Goal: Find specific page/section: Find specific page/section

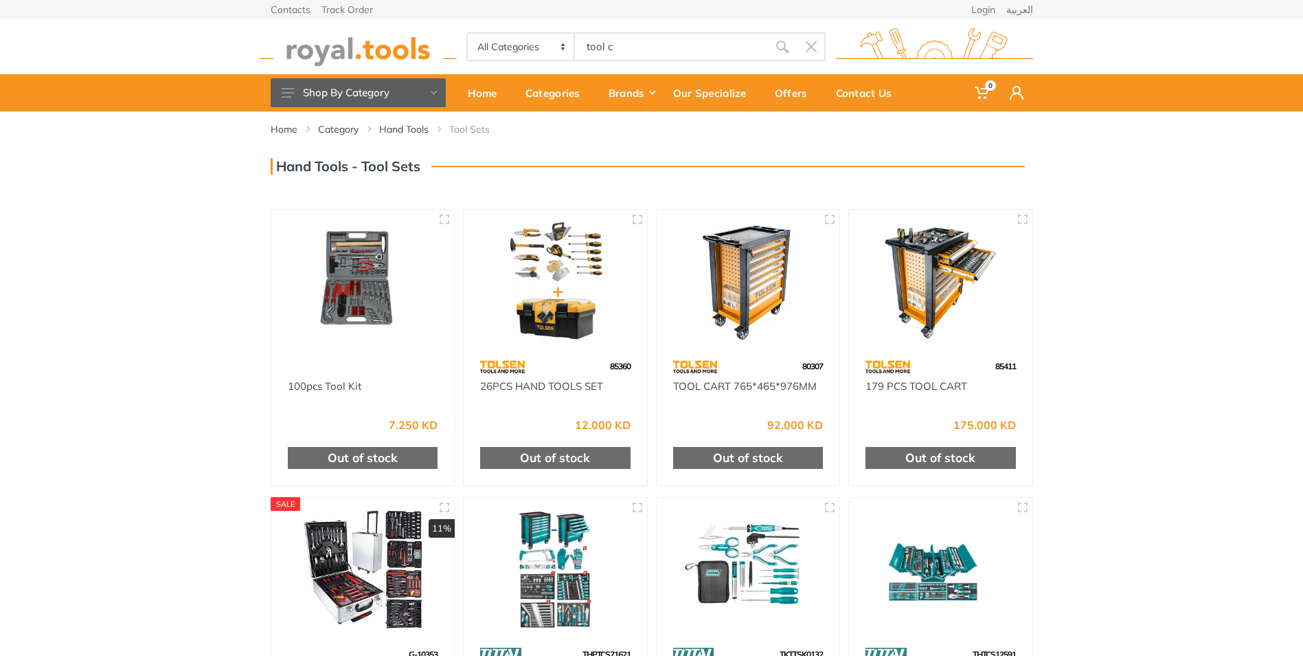
type input "tool ca"
type input "binet"
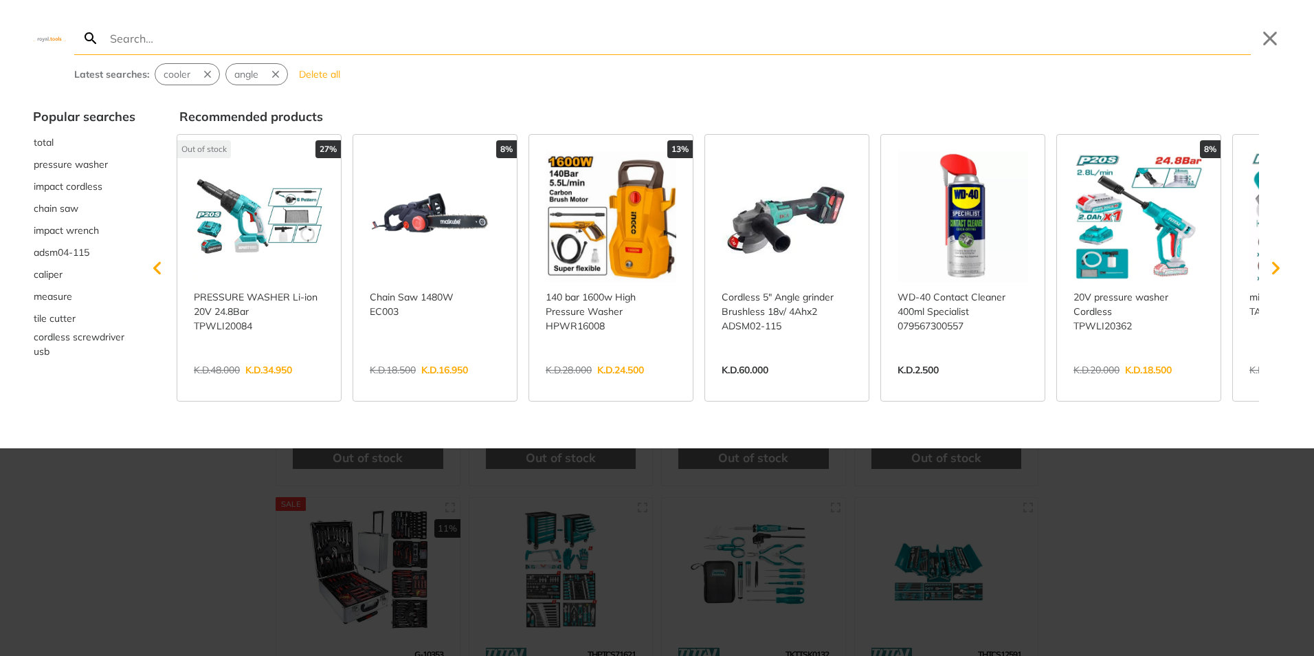
click at [201, 564] on div at bounding box center [657, 328] width 1314 height 656
click at [1279, 36] on button "Close" at bounding box center [1270, 38] width 22 height 22
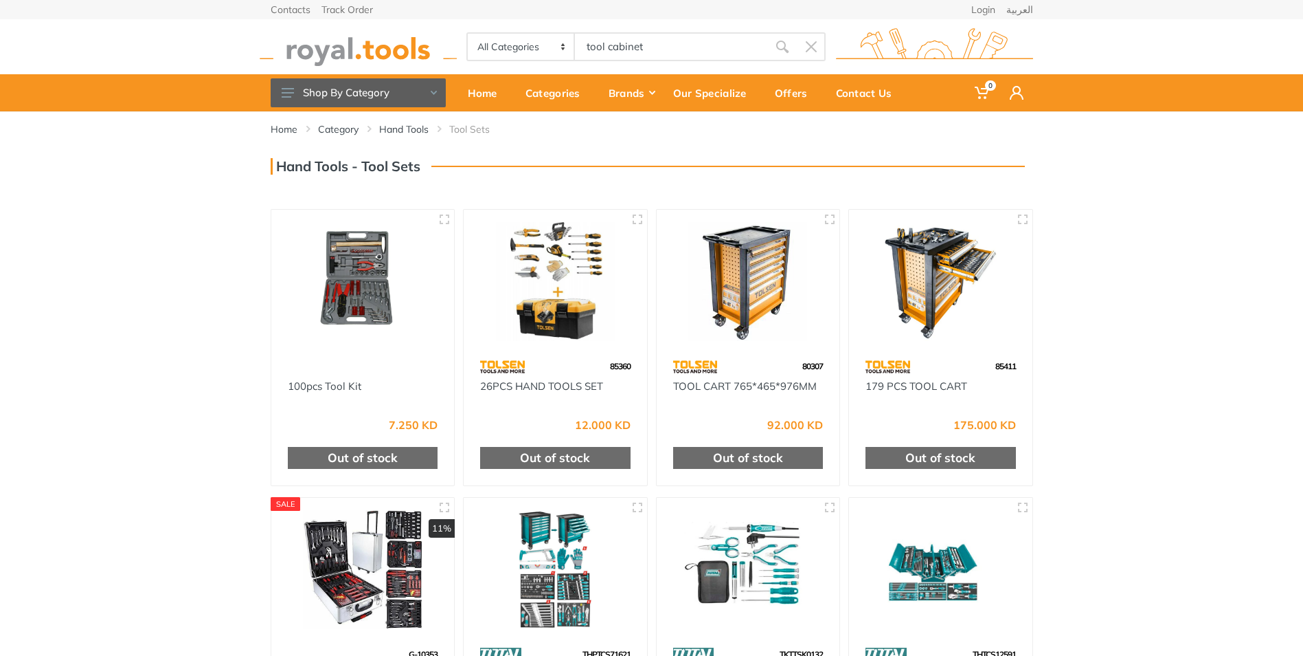
type input "tool cabinet"
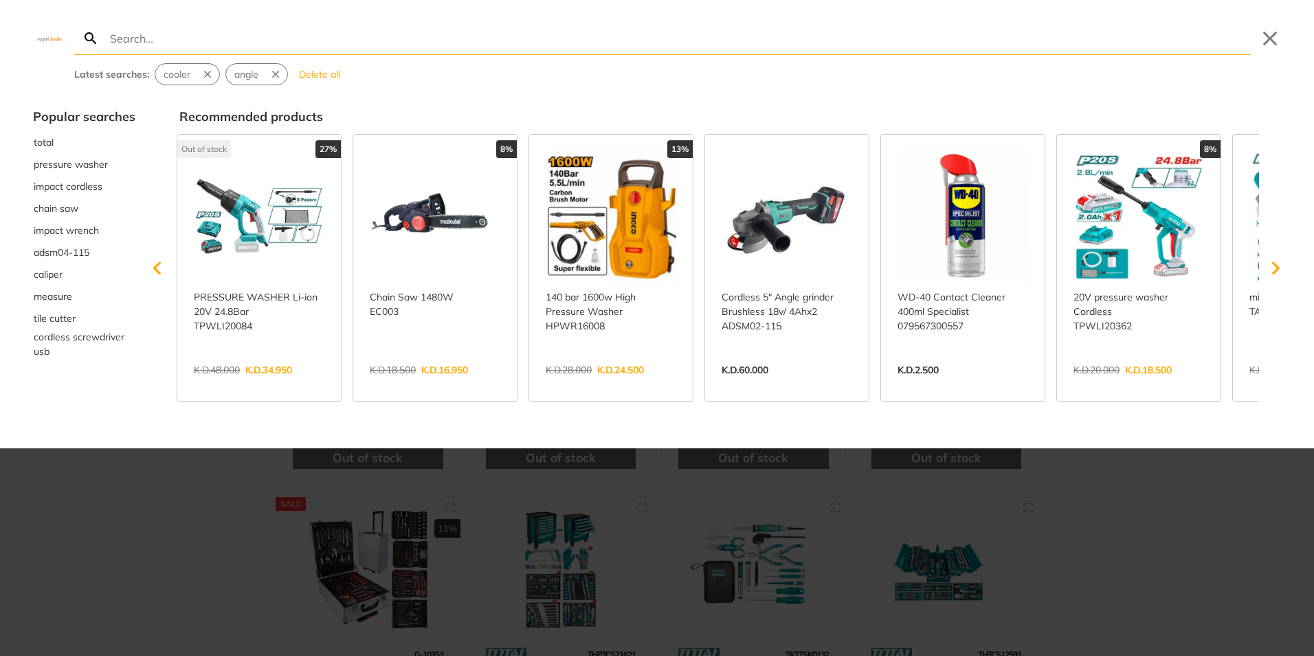
click at [211, 463] on div at bounding box center [657, 328] width 1314 height 656
click at [1283, 37] on div "Search Submit Close Latest searches: cooler angle Delete all" at bounding box center [657, 42] width 1314 height 85
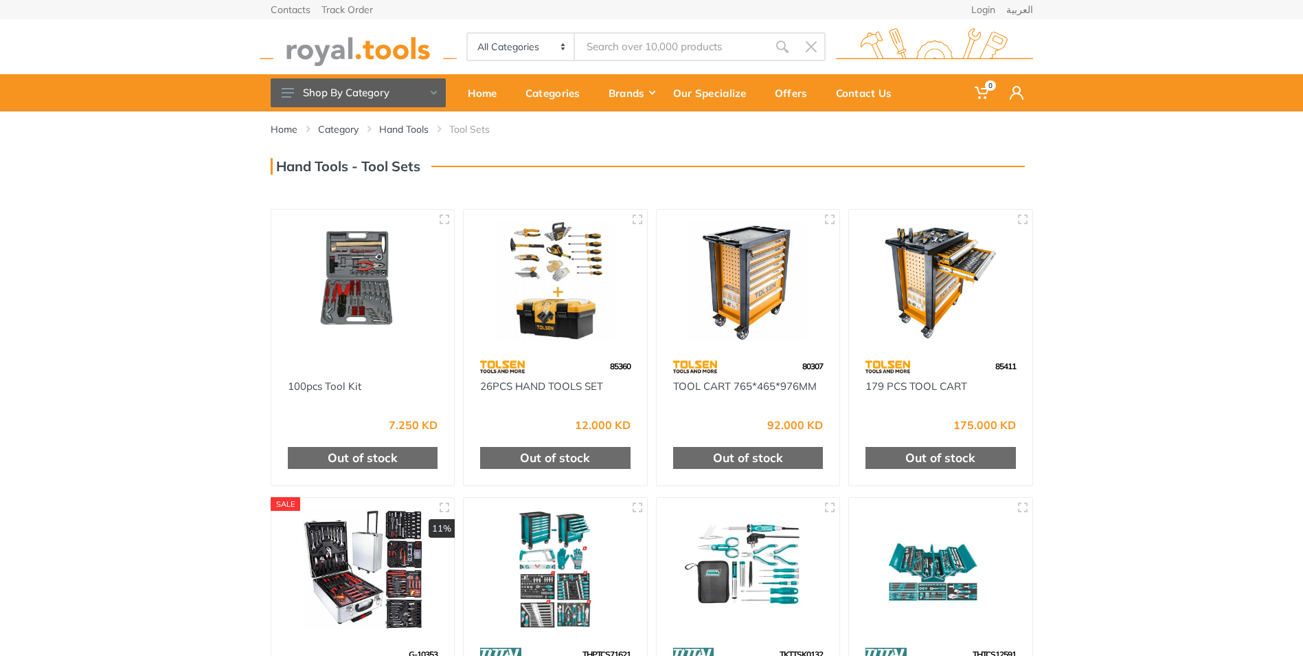
click at [1273, 36] on div "Contacts Track Order Login العربية 0" at bounding box center [651, 55] width 1303 height 111
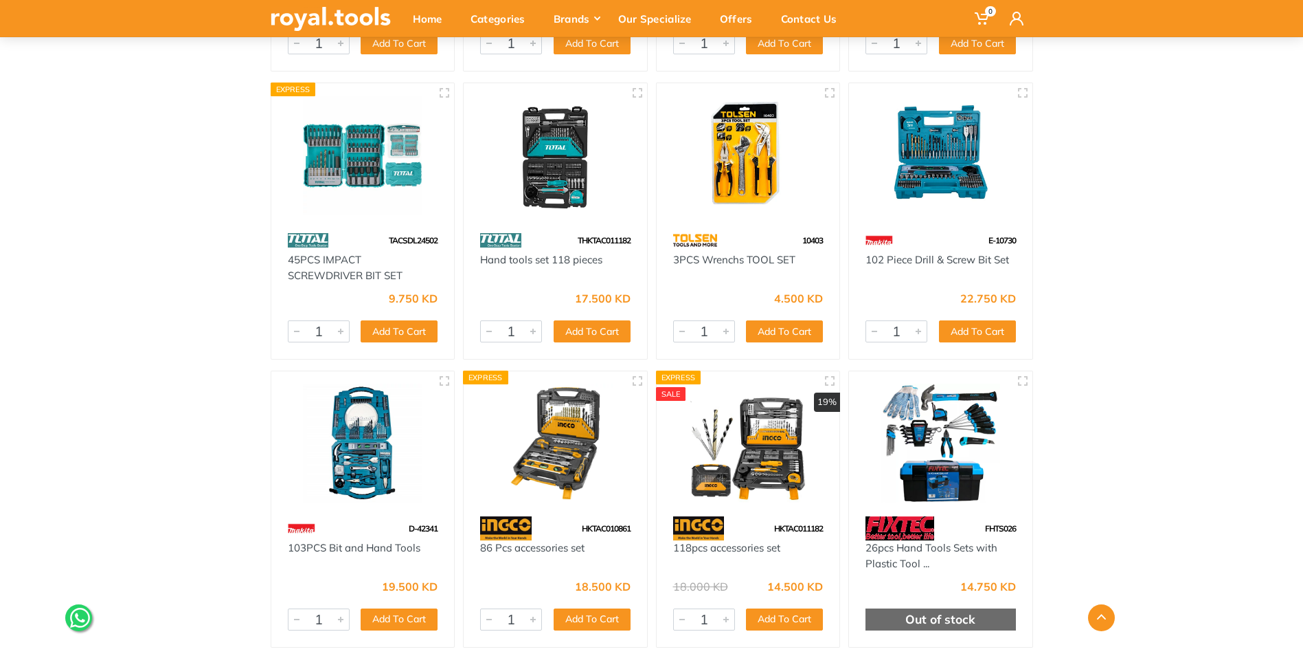
scroll to position [1649, 0]
